Goal: Task Accomplishment & Management: Manage account settings

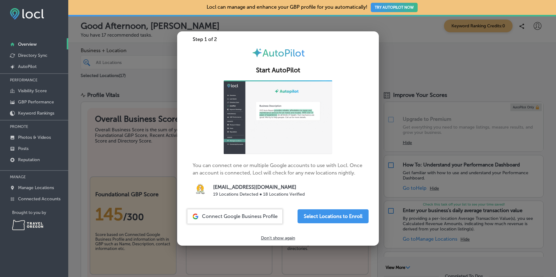
click at [158, 134] on div at bounding box center [278, 138] width 556 height 277
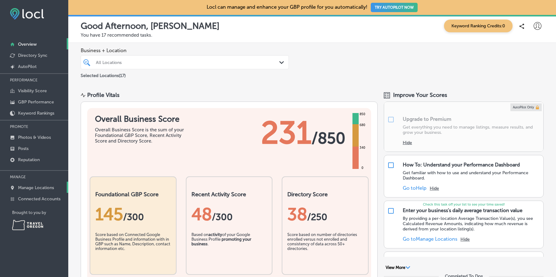
click at [37, 187] on p "Manage Locations" at bounding box center [36, 187] width 36 height 5
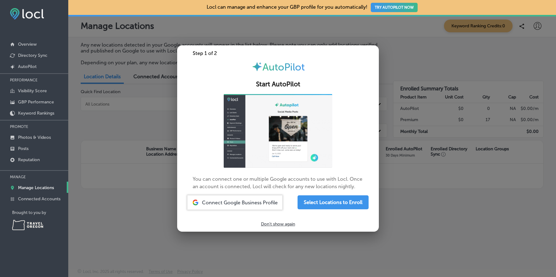
click at [150, 172] on div at bounding box center [278, 138] width 556 height 277
